Goal: Information Seeking & Learning: Learn about a topic

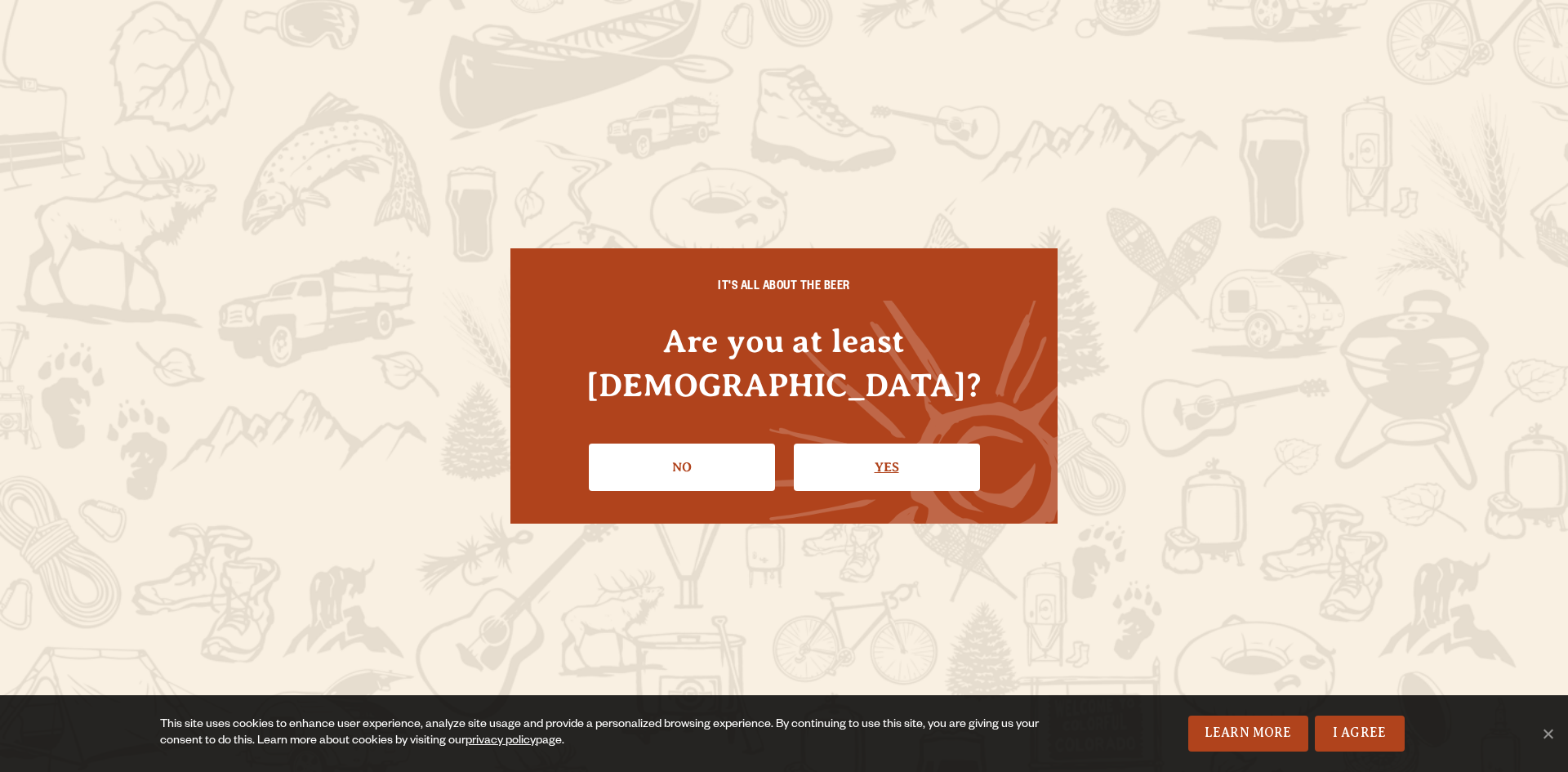
click at [851, 444] on link "Yes" at bounding box center [886, 467] width 186 height 47
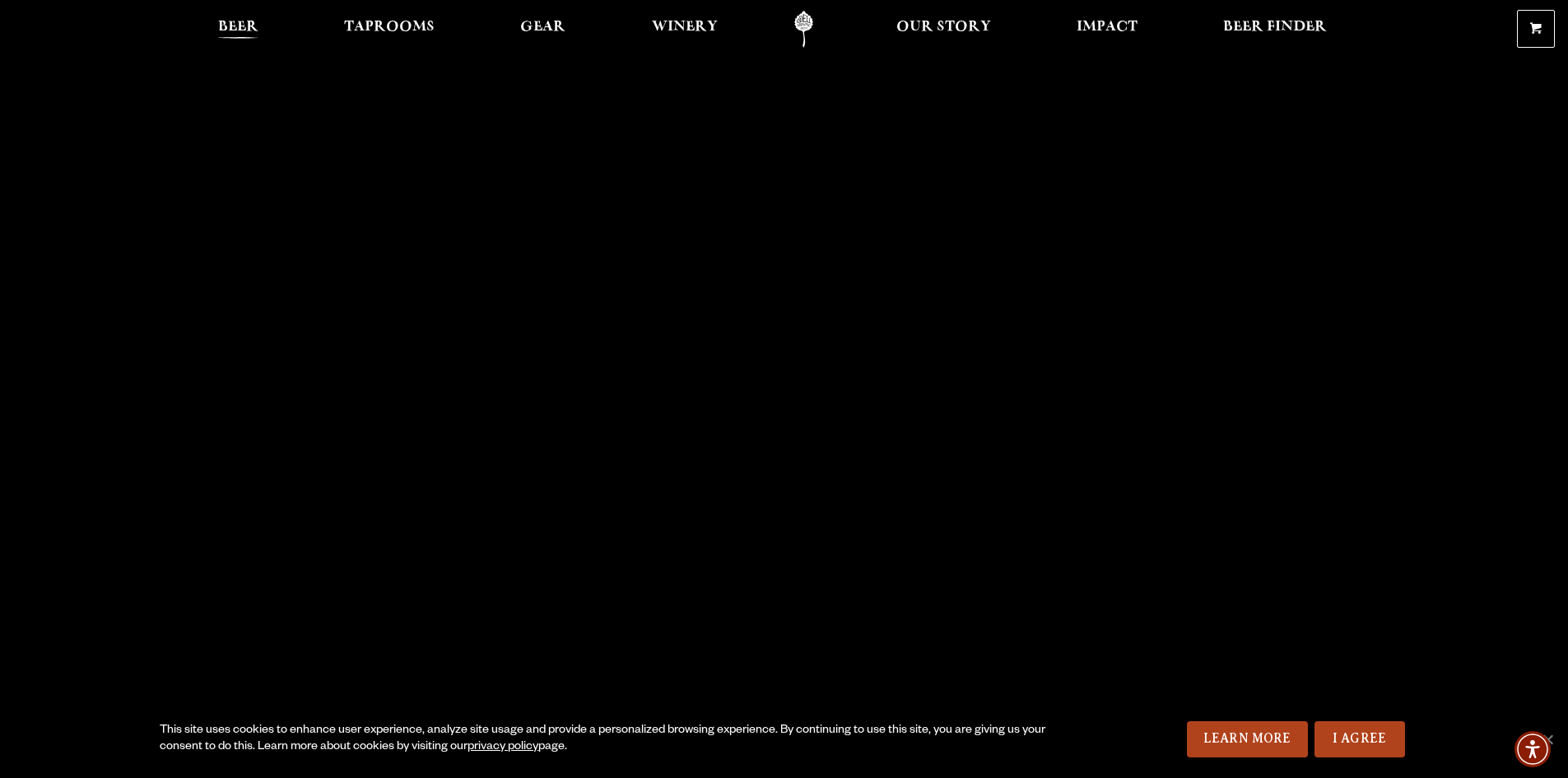
click at [233, 15] on link "Beer" at bounding box center [238, 29] width 62 height 37
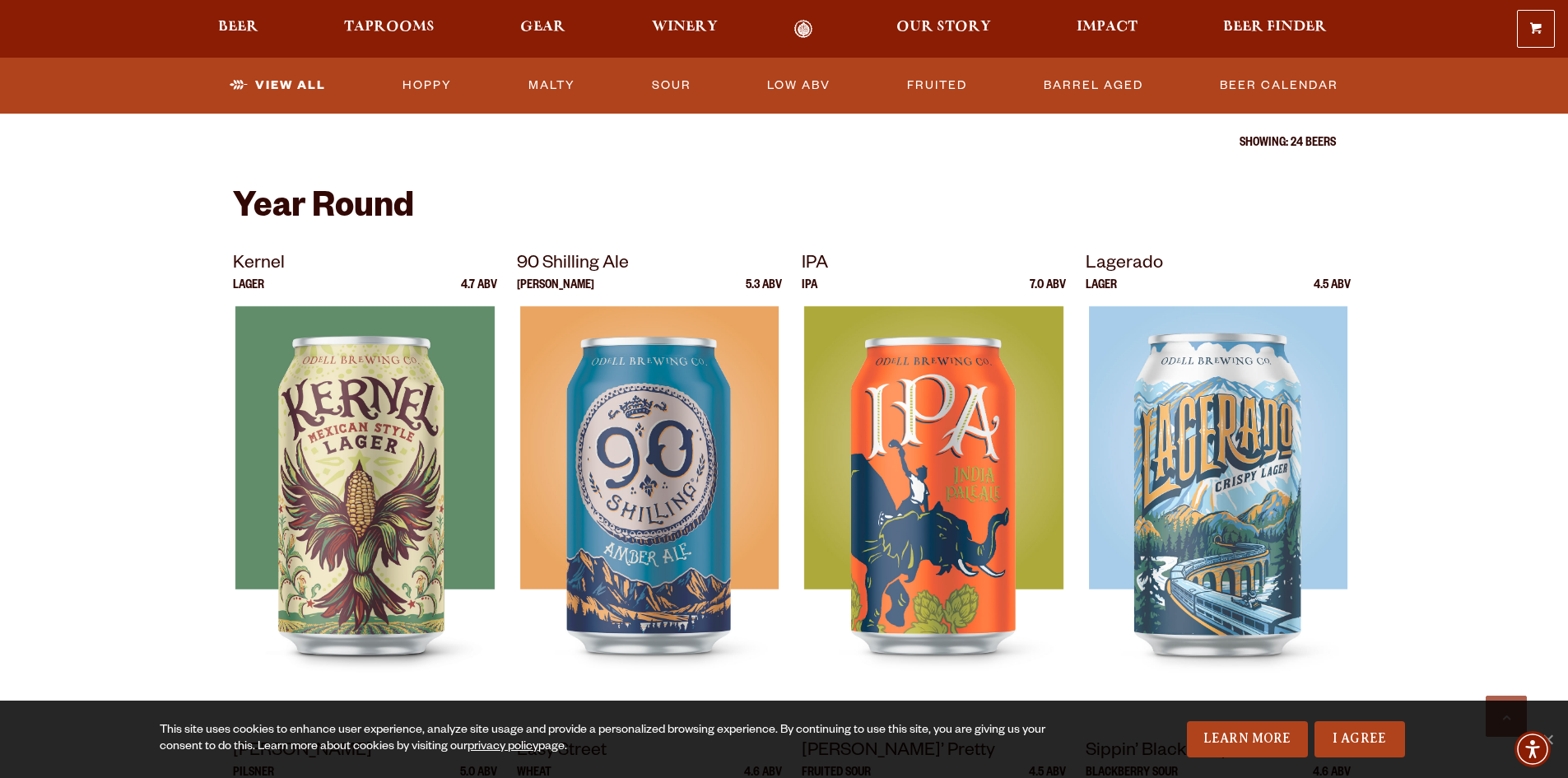
scroll to position [494, 0]
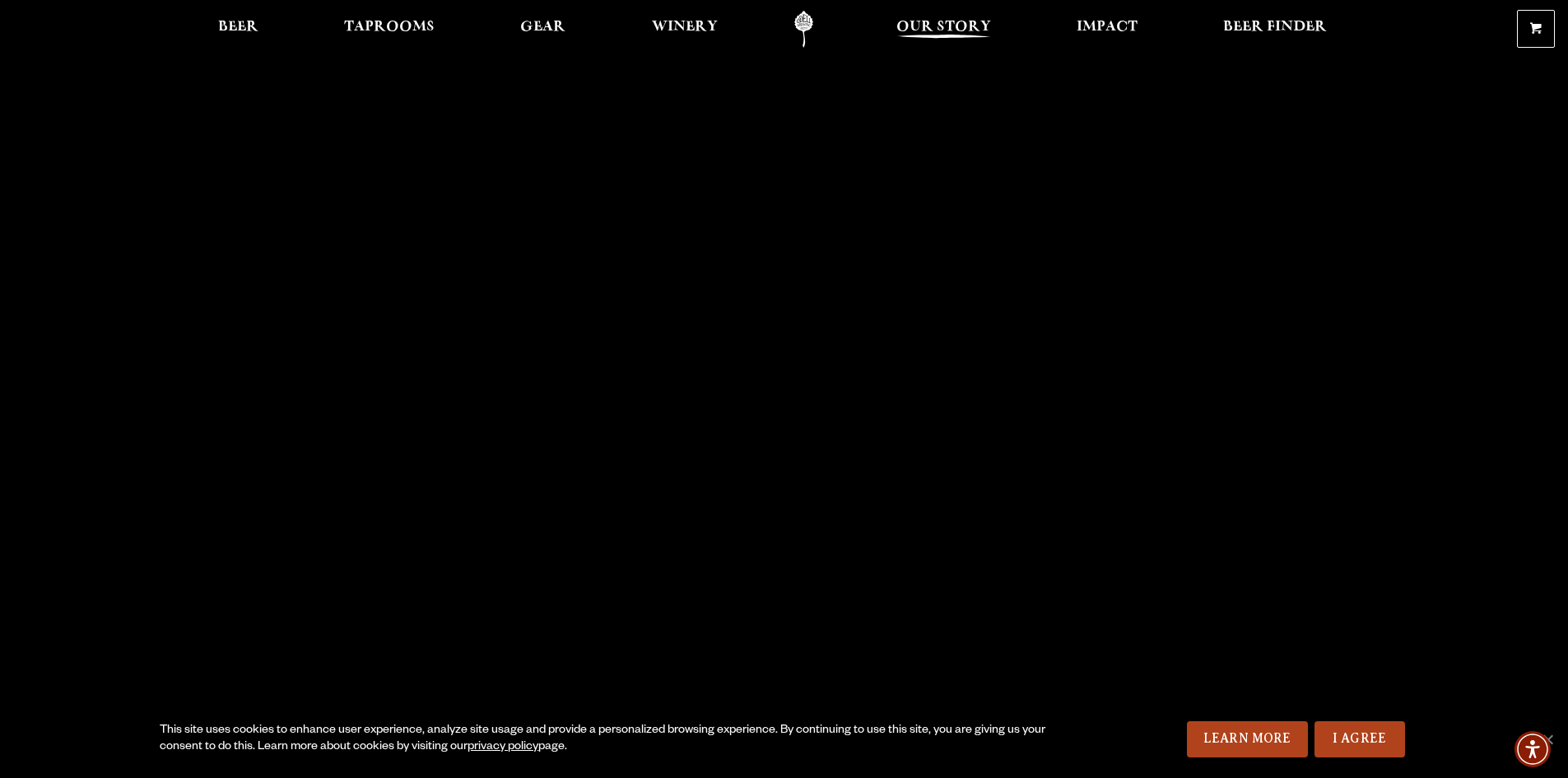
click at [931, 16] on link "Our Story" at bounding box center [944, 29] width 116 height 37
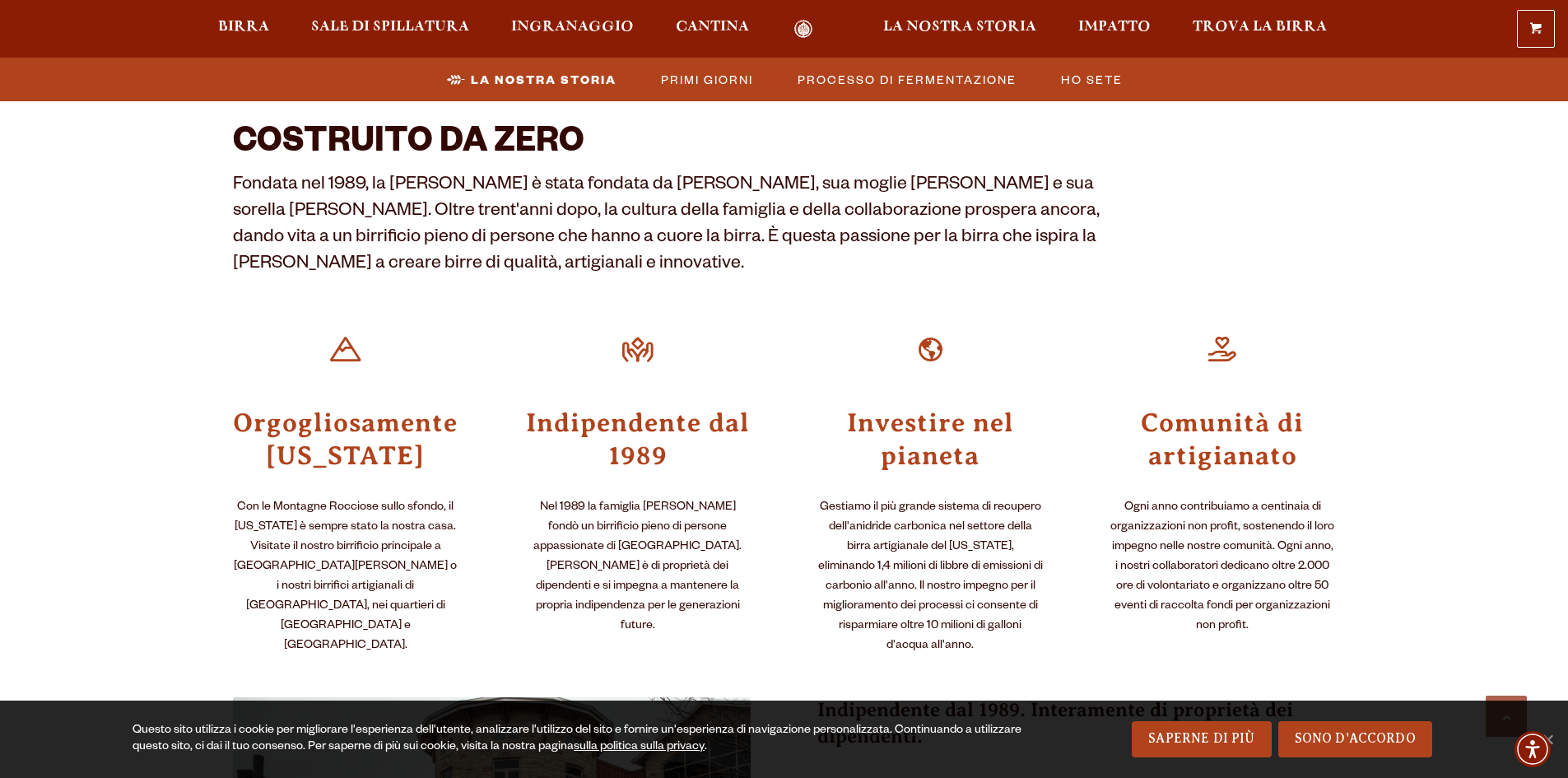
scroll to position [494, 0]
